Goal: Use online tool/utility: Utilize a website feature to perform a specific function

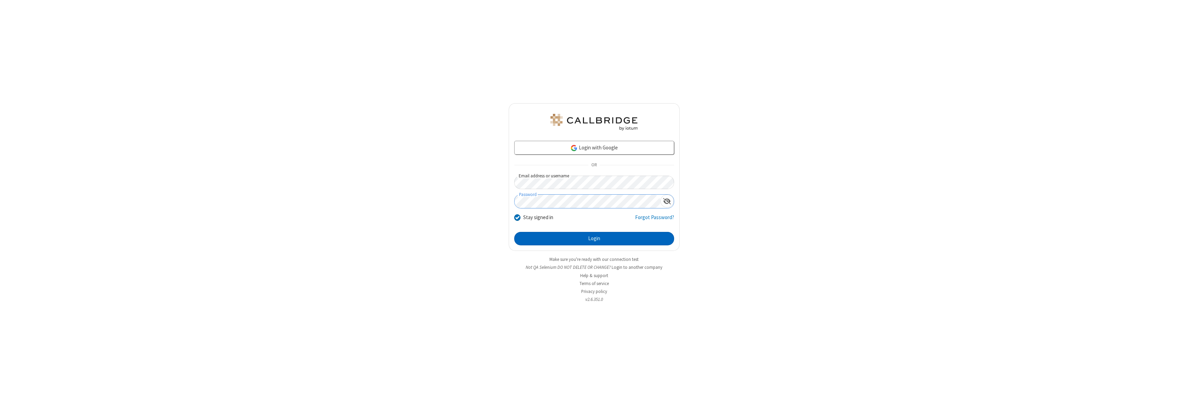
click at [594, 239] on button "Login" at bounding box center [594, 239] width 160 height 14
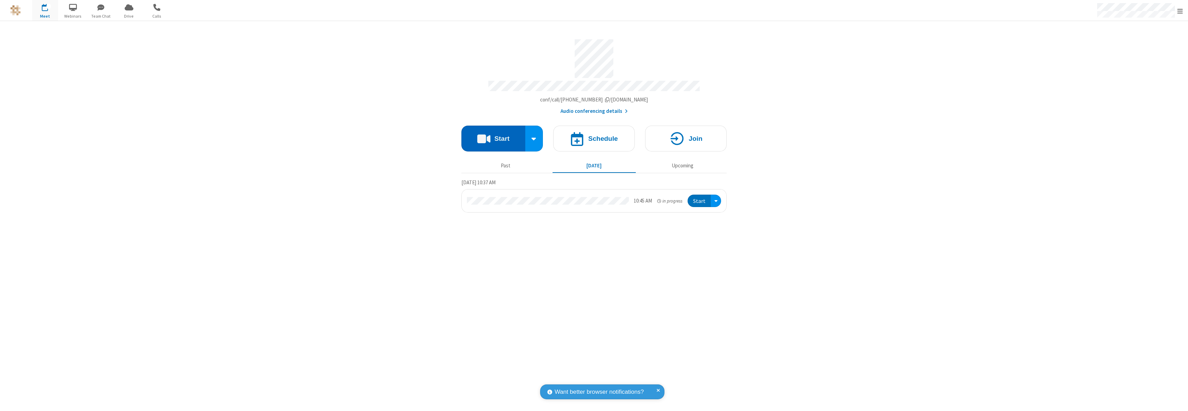
click at [493, 135] on button "Start" at bounding box center [493, 139] width 64 height 26
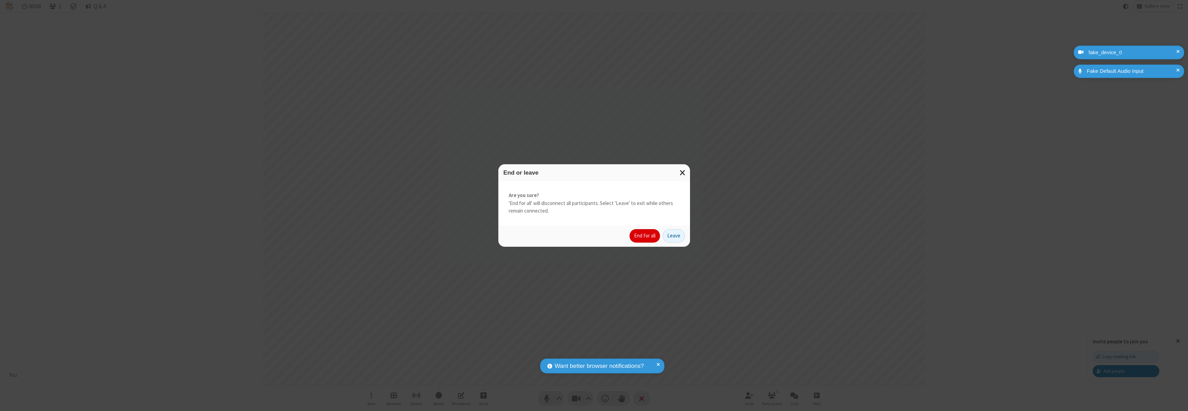
click at [645, 236] on button "End for all" at bounding box center [644, 236] width 30 height 14
